Goal: Information Seeking & Learning: Learn about a topic

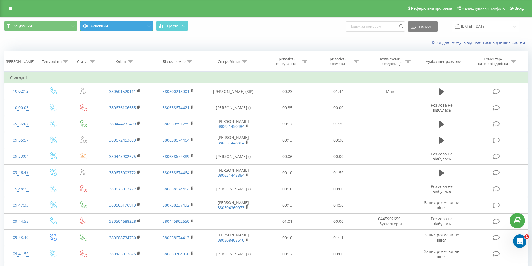
click at [120, 27] on button "Основний" at bounding box center [116, 26] width 73 height 10
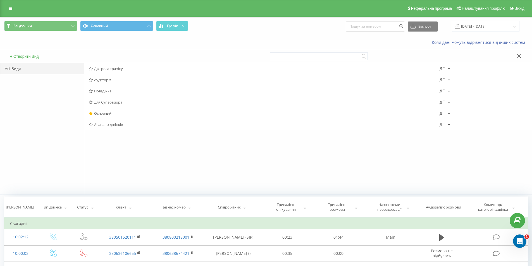
click at [125, 42] on div "Коли дані можуть відрізнятися вiд інших систем" at bounding box center [265, 42] width 531 height 13
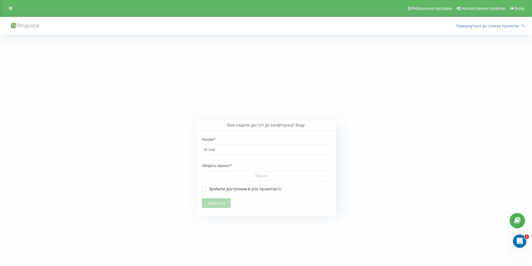
click at [219, 203] on div "Зберегти" at bounding box center [266, 200] width 128 height 16
click at [230, 175] on div "Обрати" at bounding box center [261, 176] width 114 height 4
click at [235, 186] on div "[DOMAIN_NAME]" at bounding box center [266, 186] width 128 height 9
click at [213, 205] on button "Зберегти" at bounding box center [216, 203] width 29 height 10
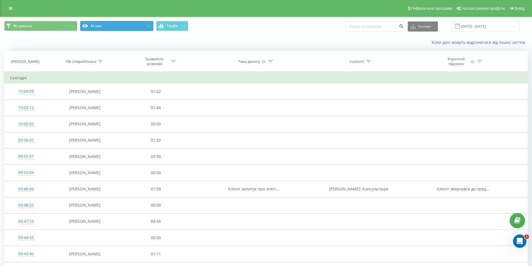
click at [149, 29] on button "AI rost" at bounding box center [116, 26] width 73 height 10
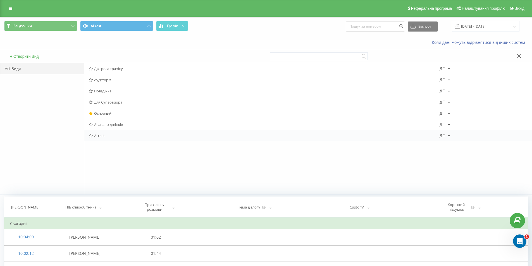
click at [103, 134] on span "AI rost" at bounding box center [264, 136] width 351 height 4
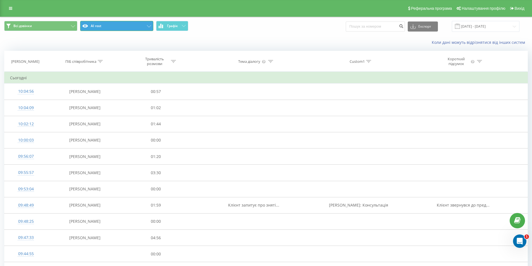
drag, startPoint x: 144, startPoint y: 30, endPoint x: 144, endPoint y: 27, distance: 2.9
click at [144, 28] on button "AI rost" at bounding box center [116, 26] width 73 height 10
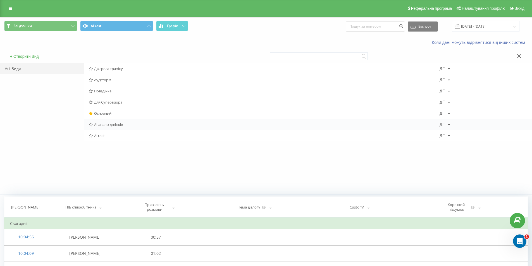
click at [108, 123] on span "AI-аналіз дзвінків" at bounding box center [264, 125] width 351 height 4
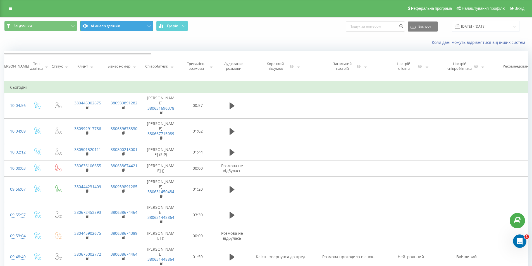
click at [131, 25] on button "AI-аналіз дзвінків" at bounding box center [116, 26] width 73 height 10
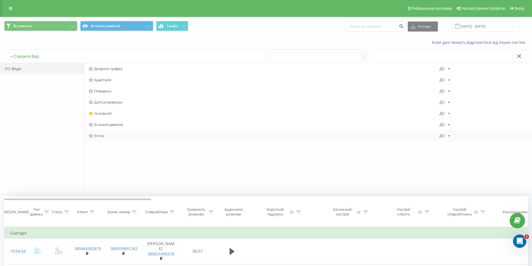
click at [102, 134] on span "AI rost" at bounding box center [264, 136] width 351 height 4
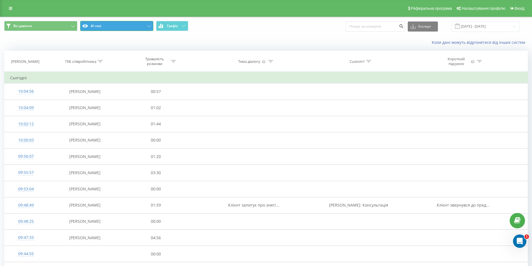
click at [152, 28] on button "AI rost" at bounding box center [116, 26] width 73 height 10
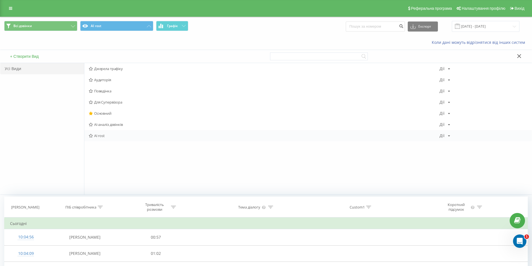
click at [442, 136] on div "Дії" at bounding box center [442, 136] width 5 height 4
click at [446, 142] on icon at bounding box center [446, 143] width 5 height 4
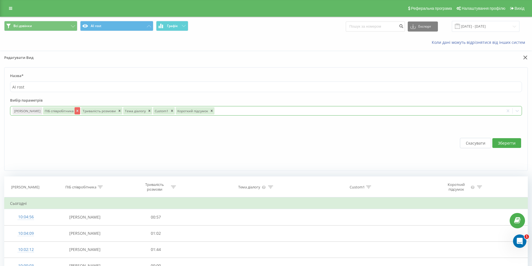
click at [76, 111] on icon "Remove ПІБ співробітника" at bounding box center [77, 111] width 2 height 2
click at [80, 111] on icon "Remove Тривалість розмови" at bounding box center [81, 111] width 2 height 2
click at [67, 111] on icon "Remove Тема діалогу" at bounding box center [69, 111] width 4 height 4
click at [61, 110] on icon "Remove Custom1" at bounding box center [62, 111] width 2 height 2
click at [77, 110] on icon "Remove Короткий підсумок" at bounding box center [79, 111] width 4 height 4
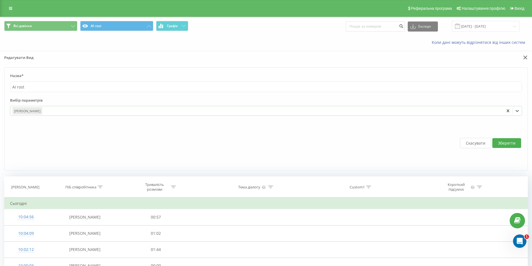
click at [75, 111] on div at bounding box center [272, 111] width 459 height 6
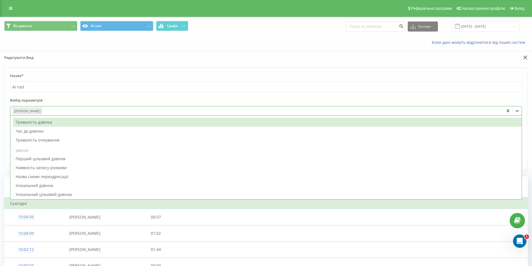
scroll to position [419, 0]
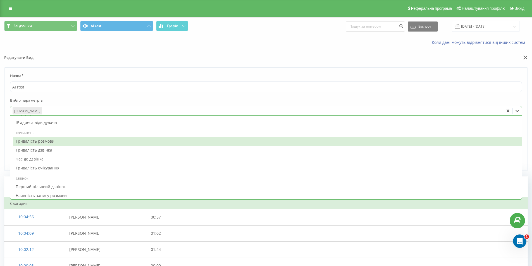
click at [60, 142] on div "Тривалість розмови" at bounding box center [267, 141] width 508 height 9
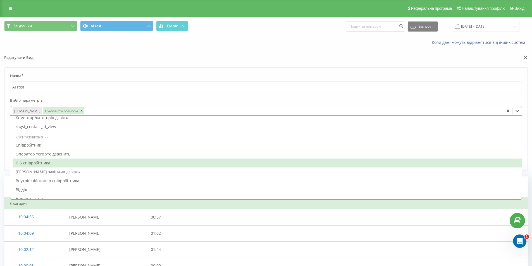
scroll to position [558, 0]
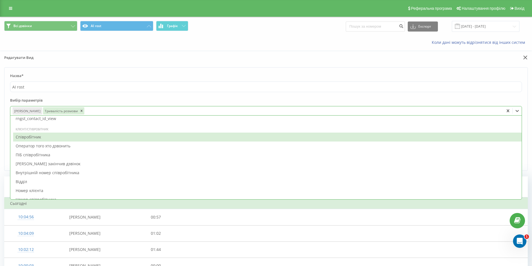
click at [68, 138] on div "Співробітник" at bounding box center [267, 137] width 508 height 9
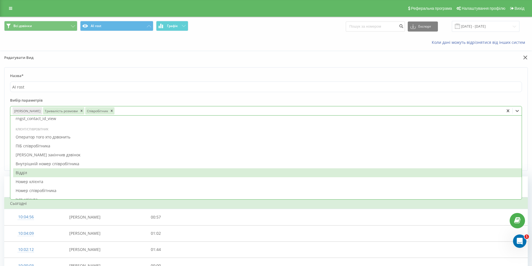
click at [48, 172] on div "Відділ" at bounding box center [267, 172] width 508 height 9
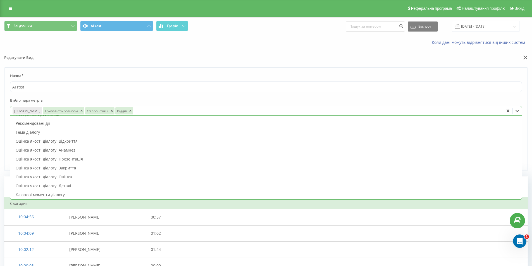
scroll to position [0, 0]
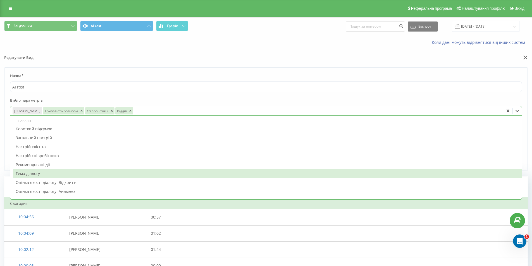
click at [54, 172] on div "Тема діалогу" at bounding box center [267, 173] width 508 height 9
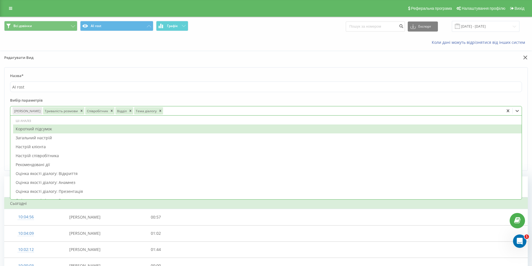
click at [57, 131] on div "Короткий підсумок" at bounding box center [267, 129] width 508 height 9
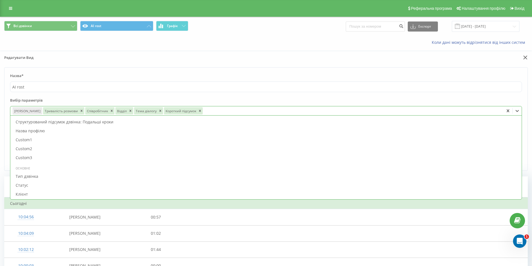
scroll to position [195, 0]
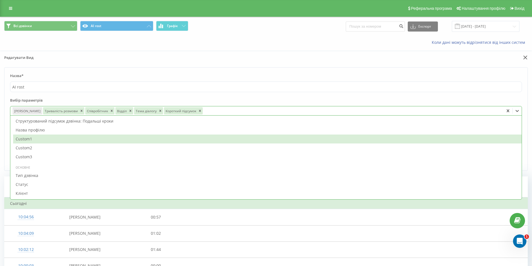
click at [41, 138] on div "Custom1" at bounding box center [267, 139] width 508 height 9
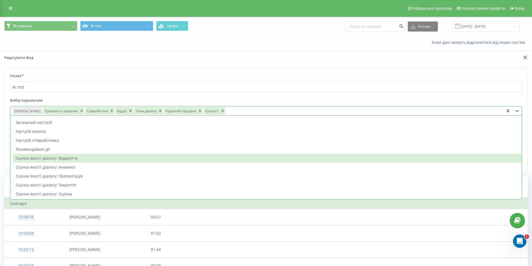
scroll to position [0, 0]
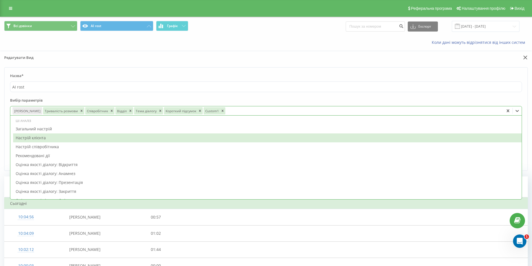
click at [56, 137] on div "Настрій клієнта" at bounding box center [267, 137] width 508 height 9
click at [58, 138] on div "Настрій співробітника" at bounding box center [267, 137] width 508 height 9
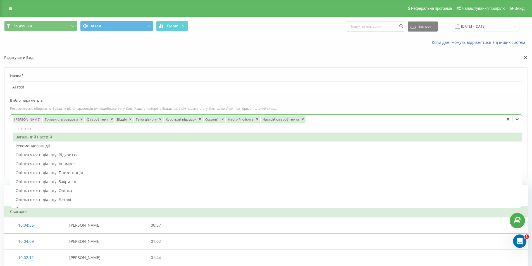
click at [56, 137] on div "Загальний настрій" at bounding box center [267, 137] width 508 height 9
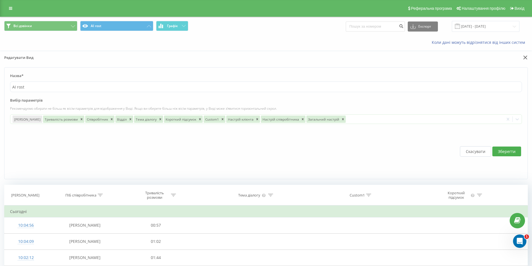
click at [397, 99] on label "Вибір параметрів" at bounding box center [266, 102] width 512 height 8
click at [514, 154] on button "Зберегти" at bounding box center [506, 152] width 29 height 10
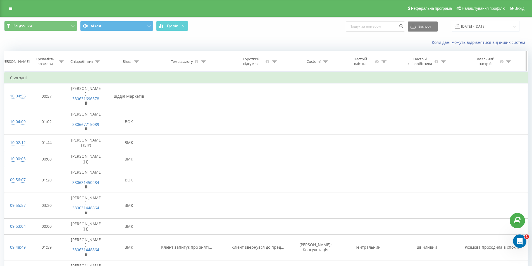
click at [60, 64] on div at bounding box center [61, 61] width 5 height 5
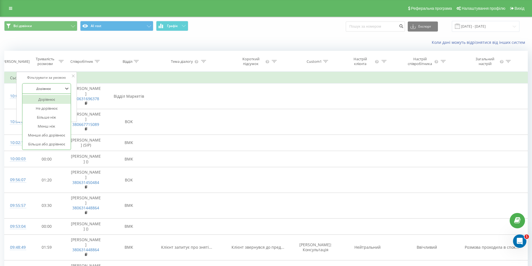
click at [46, 90] on div "Дорівнює" at bounding box center [43, 88] width 41 height 8
click at [50, 146] on div "Більше або дорівнює" at bounding box center [46, 144] width 49 height 9
click at [25, 101] on input "text" at bounding box center [46, 102] width 49 height 10
type input "00:10"
click at [64, 110] on span "OK" at bounding box center [59, 112] width 16 height 9
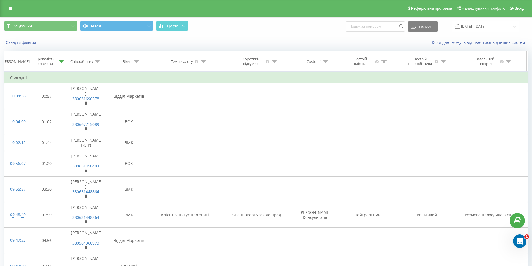
click at [136, 62] on icon at bounding box center [136, 61] width 5 height 3
click at [134, 90] on div "Select an operator" at bounding box center [126, 88] width 40 height 4
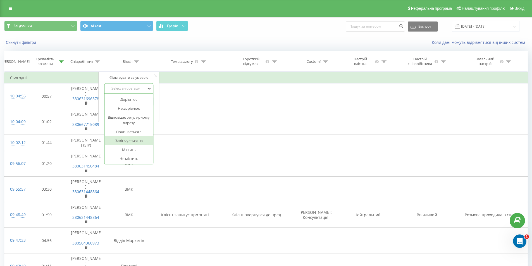
click at [139, 138] on div "Закінчується на" at bounding box center [129, 140] width 49 height 9
click at [126, 98] on input "text" at bounding box center [128, 102] width 49 height 10
type input "к"
click at [116, 118] on div "Скасувати OK" at bounding box center [128, 112] width 49 height 13
click at [133, 114] on span "OK" at bounding box center [141, 112] width 16 height 9
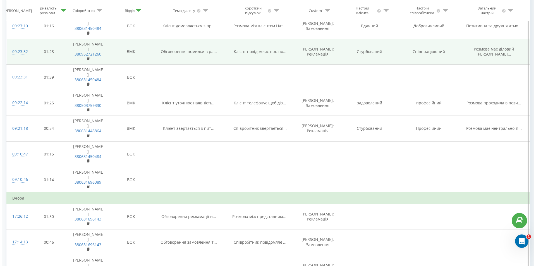
scroll to position [307, 0]
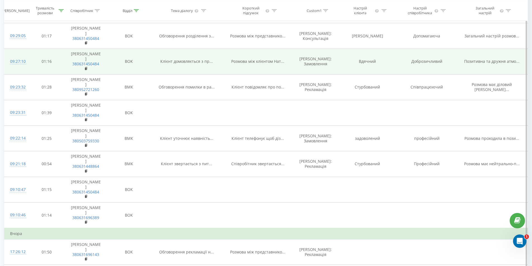
click at [22, 67] on div "09:27:10" at bounding box center [16, 61] width 12 height 11
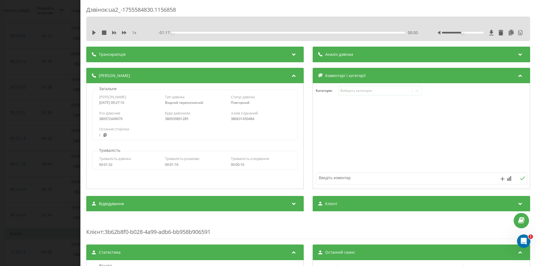
click at [384, 51] on div "Аналіз дзвінка" at bounding box center [422, 55] width 218 height 16
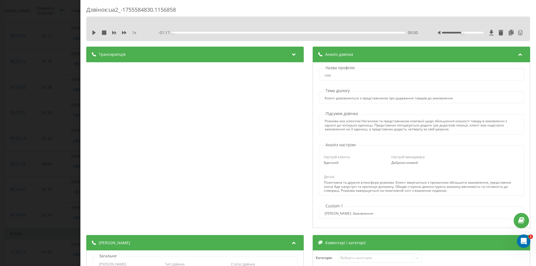
click at [45, 111] on div "Дзвінок : ua2_-1755584830.1156858 1 x - 01:17 00:00 00:00 Транскрипція 00:00 Ал…" at bounding box center [268, 133] width 536 height 266
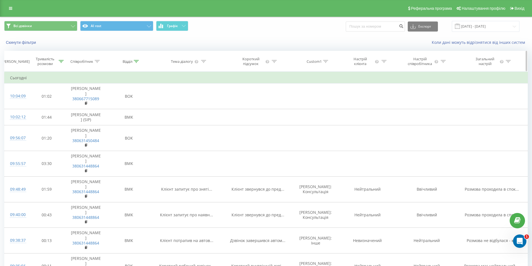
click at [385, 62] on icon at bounding box center [383, 61] width 5 height 3
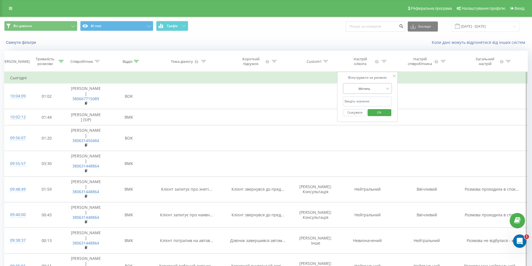
click at [379, 90] on div at bounding box center [365, 88] width 40 height 5
click at [343, 44] on div "Коли дані можуть відрізнятися вiд інших систем" at bounding box center [366, 43] width 332 height 6
click at [356, 100] on input "text" at bounding box center [367, 102] width 49 height 10
click at [321, 45] on div "Коли дані можуть відрізнятися вiд інших систем" at bounding box center [366, 43] width 332 height 6
click at [325, 40] on div "Коли дані можуть відрізнятися вiд інших систем" at bounding box center [366, 43] width 332 height 6
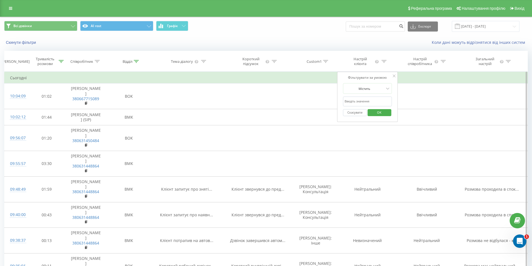
click at [351, 113] on button "Скасувати" at bounding box center [355, 112] width 24 height 7
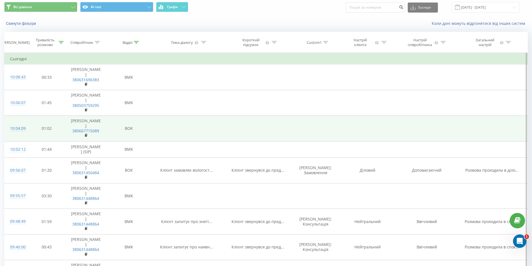
scroll to position [28, 0]
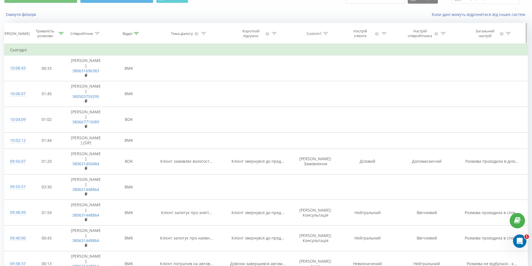
click at [98, 34] on icon at bounding box center [97, 33] width 5 height 3
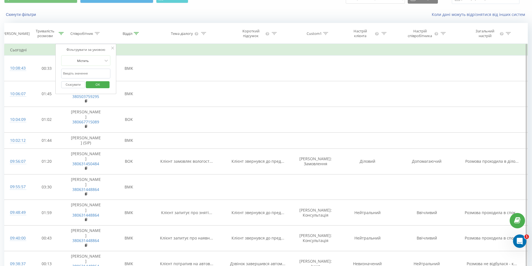
click at [83, 75] on input "text" at bounding box center [85, 74] width 49 height 10
type input "ПОШЕЛЮЖНА"
click at [91, 87] on span "OK" at bounding box center [98, 84] width 16 height 9
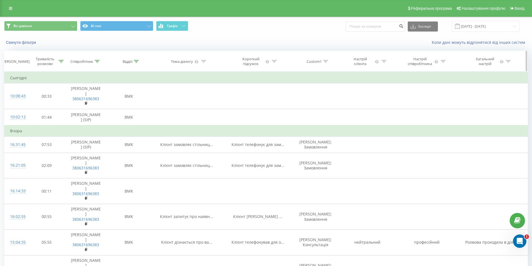
click at [98, 62] on icon at bounding box center [97, 61] width 5 height 3
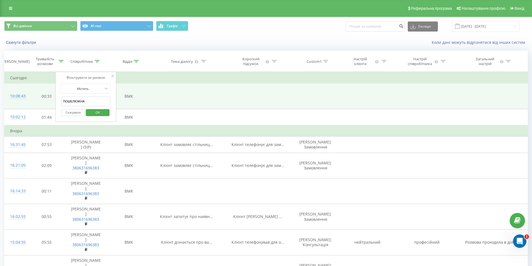
drag, startPoint x: 95, startPoint y: 102, endPoint x: 39, endPoint y: 95, distance: 56.6
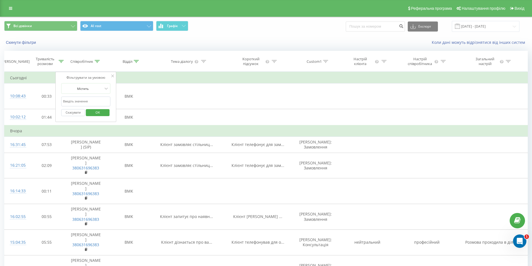
click at [98, 113] on span "OK" at bounding box center [98, 112] width 16 height 9
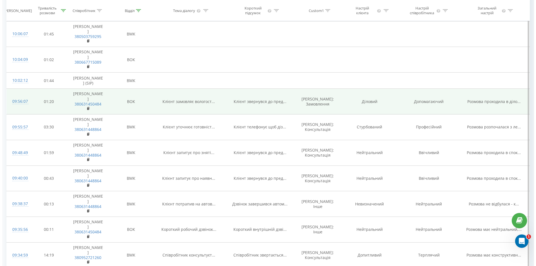
scroll to position [140, 0]
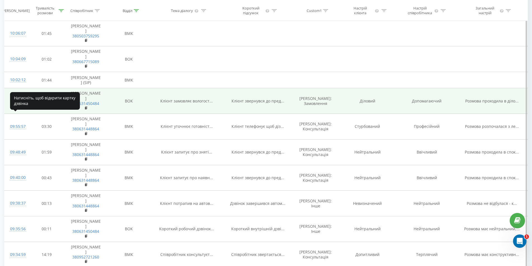
click at [21, 106] on div "09:56:07" at bounding box center [16, 101] width 12 height 11
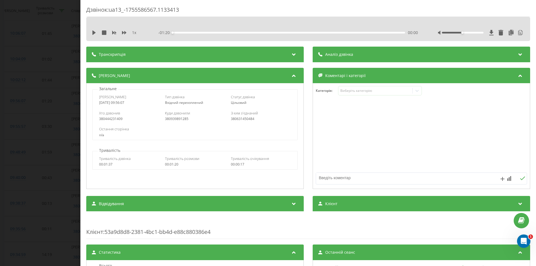
click at [191, 55] on div "Транскрипція" at bounding box center [195, 55] width 218 height 16
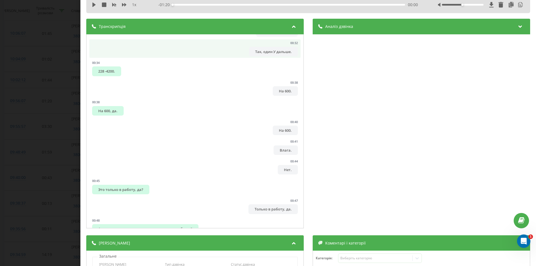
scroll to position [336, 0]
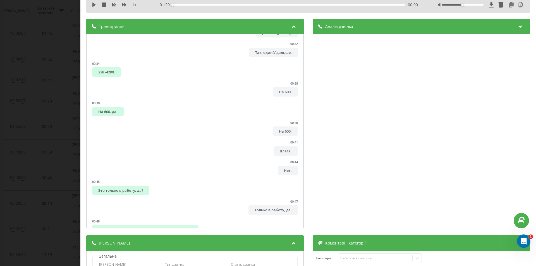
click at [291, 27] on icon at bounding box center [294, 26] width 7 height 6
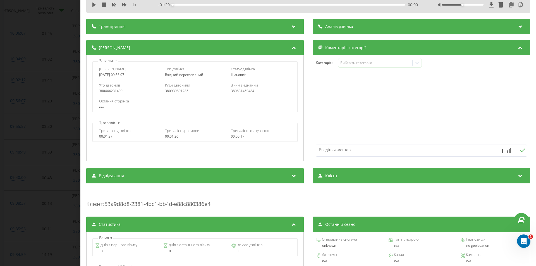
scroll to position [0, 0]
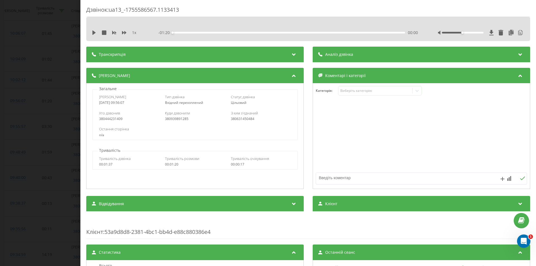
click at [348, 52] on span "Аналіз дзвінка" at bounding box center [339, 55] width 28 height 6
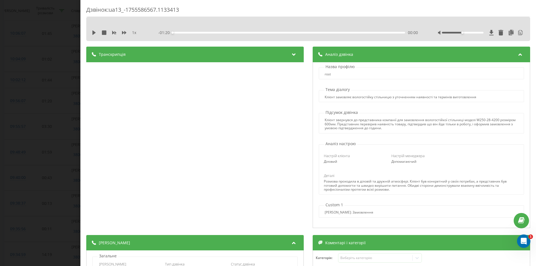
click at [26, 120] on div "Дзвінок : ua13_-1755586567.1133413 1 x - 01:20 00:00 00:00 Транскрипція 00:01 […" at bounding box center [268, 133] width 536 height 266
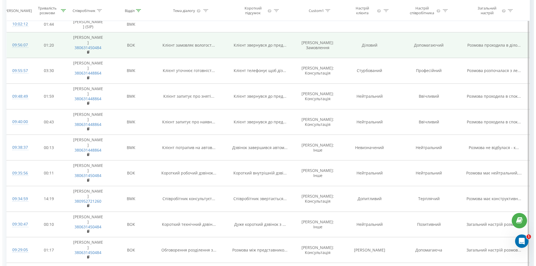
scroll to position [223, 0]
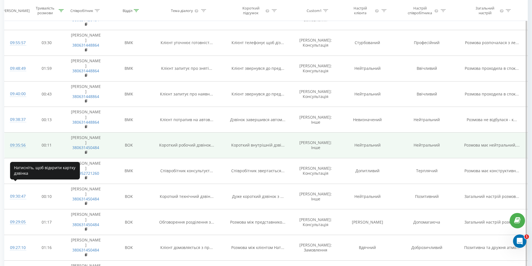
click at [20, 151] on div "09:35:56" at bounding box center [16, 145] width 12 height 11
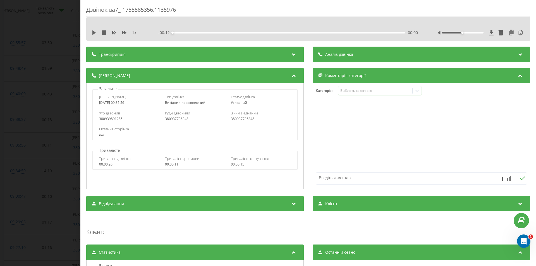
drag, startPoint x: 166, startPoint y: 55, endPoint x: 166, endPoint y: 60, distance: 4.7
click at [166, 57] on div "Транскрипція" at bounding box center [195, 55] width 218 height 16
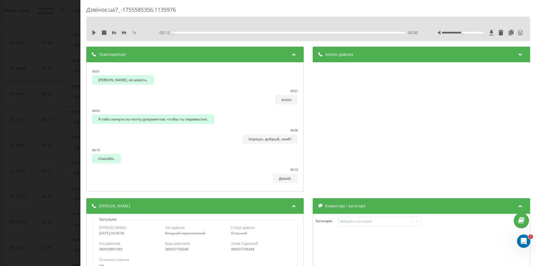
click at [344, 58] on div "Аналіз дзвінка" at bounding box center [422, 55] width 218 height 16
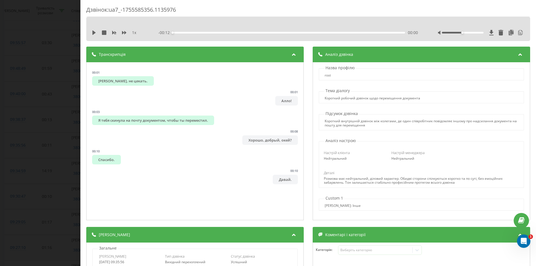
click at [37, 152] on div "Дзвінок : ua7_-1755585356.1135976 1 x - 00:12 00:00 00:00 Транскрипція 00:01 [P…" at bounding box center [268, 133] width 536 height 266
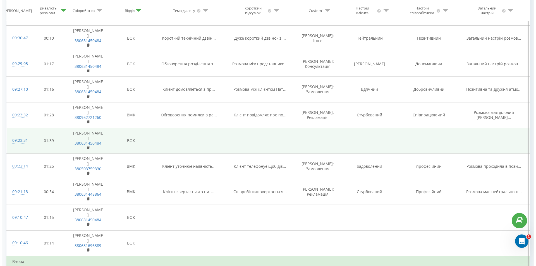
scroll to position [391, 0]
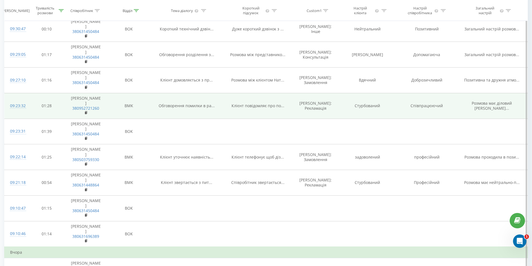
click at [16, 111] on div "09:23:32" at bounding box center [16, 106] width 12 height 11
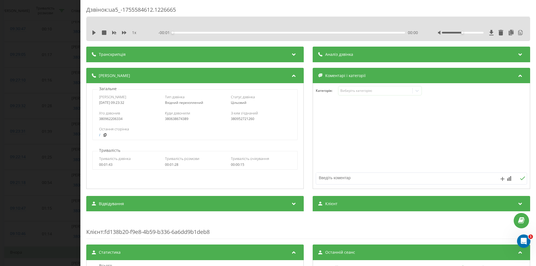
click at [198, 59] on div "Транскрипція" at bounding box center [195, 55] width 218 height 16
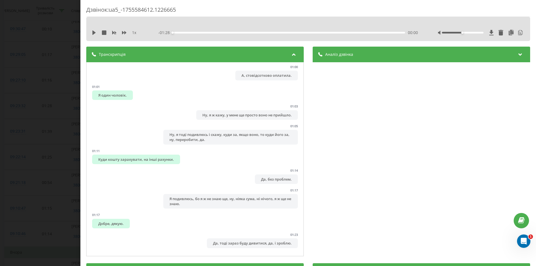
click at [351, 56] on div "Аналіз дзвінка" at bounding box center [422, 55] width 218 height 16
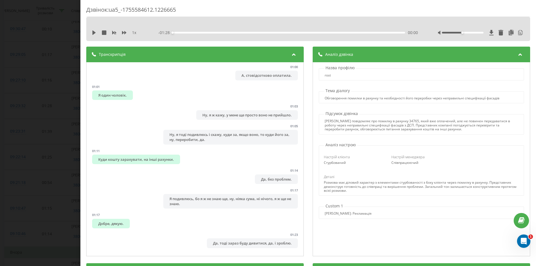
click at [56, 164] on div "Дзвінок : ua5_-1755584612.1226665 1 x - 01:28 00:00 00:00 Транскрипція 00:00 Ал…" at bounding box center [268, 133] width 536 height 266
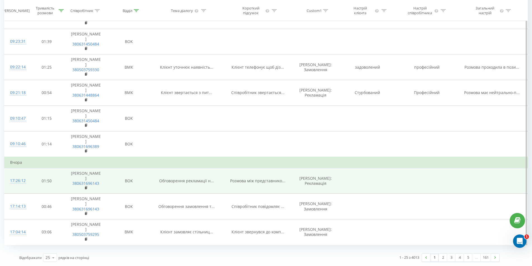
scroll to position [558, 0]
